Goal: Contribute content

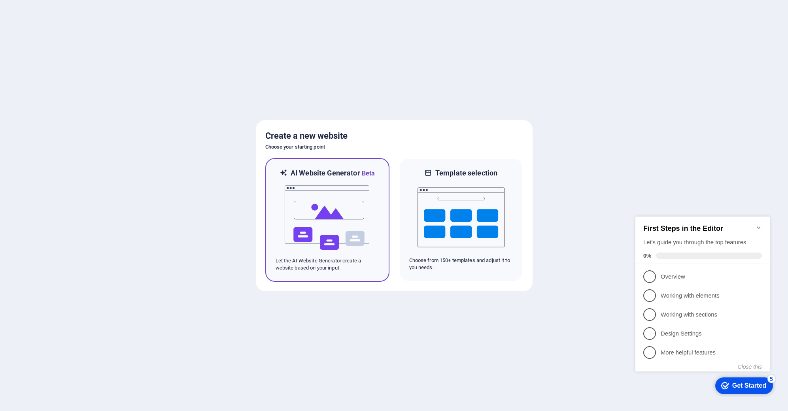
click at [314, 219] on img at bounding box center [327, 217] width 87 height 79
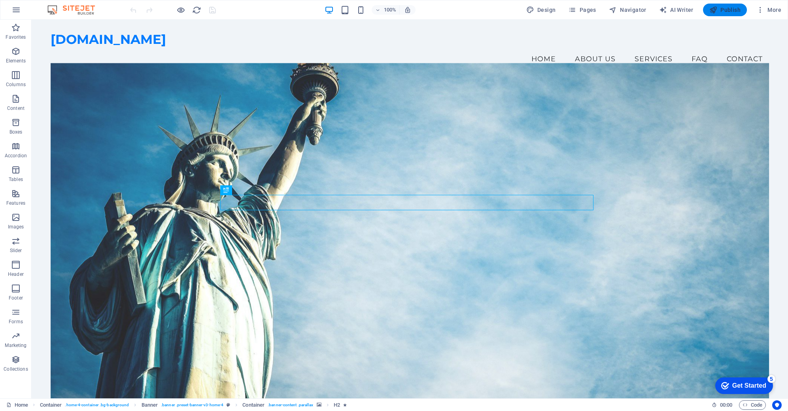
click at [724, 10] on span "Publish" at bounding box center [724, 10] width 31 height 8
